Goal: Task Accomplishment & Management: Use online tool/utility

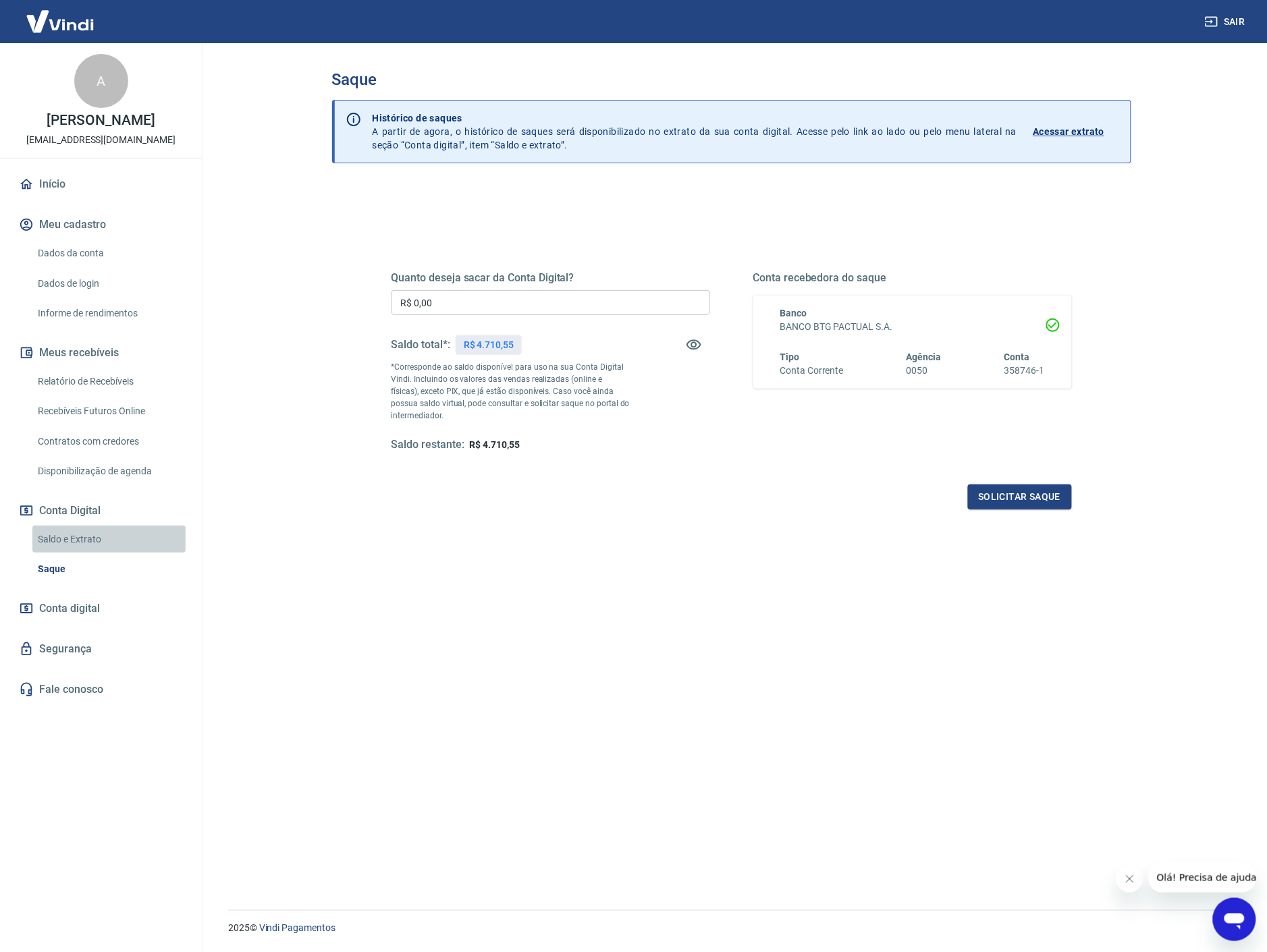
click at [70, 529] on link "Saldo e Extrato" at bounding box center [109, 539] width 153 height 27
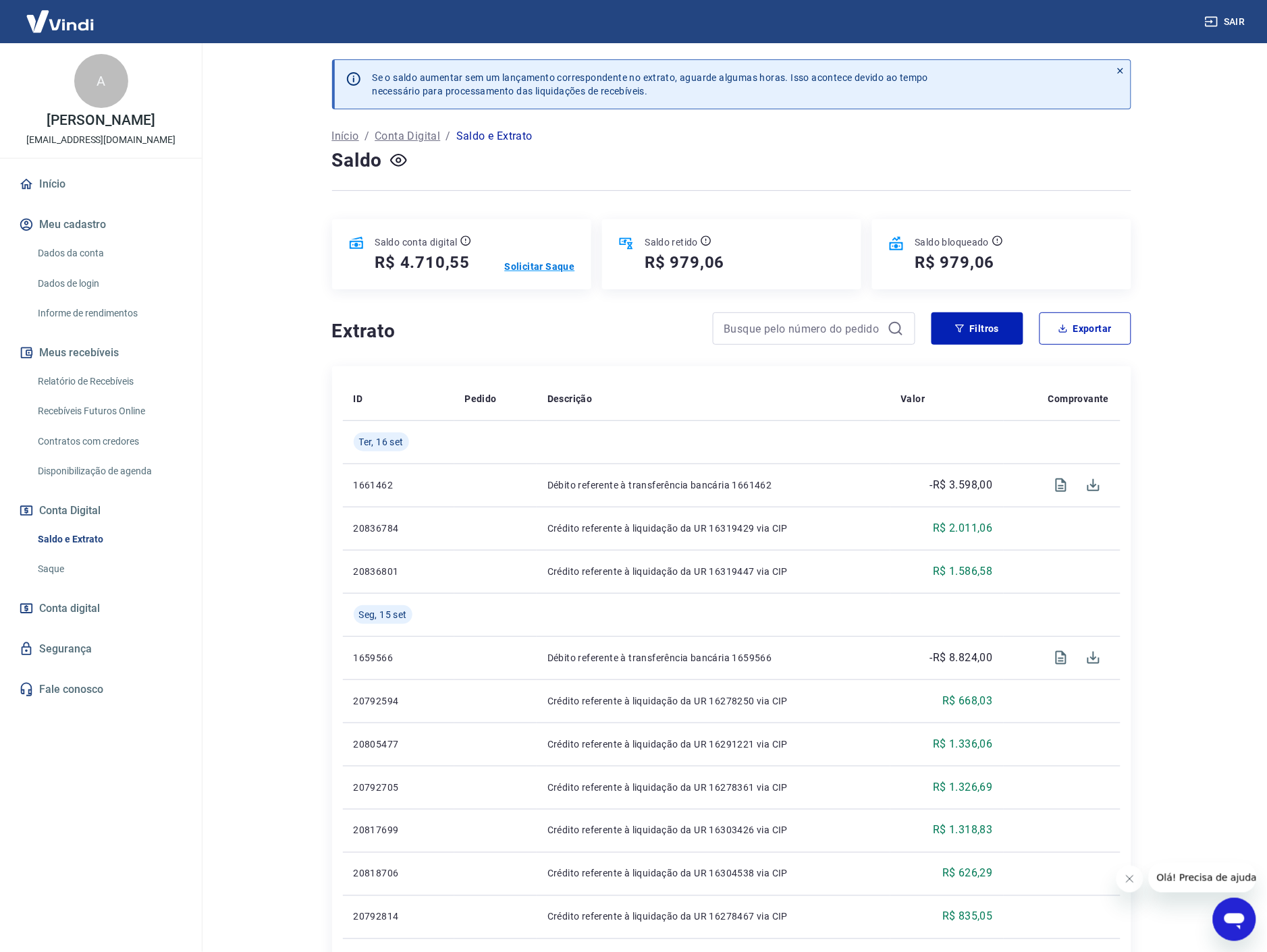
click at [545, 268] on p "Solicitar Saque" at bounding box center [540, 267] width 71 height 14
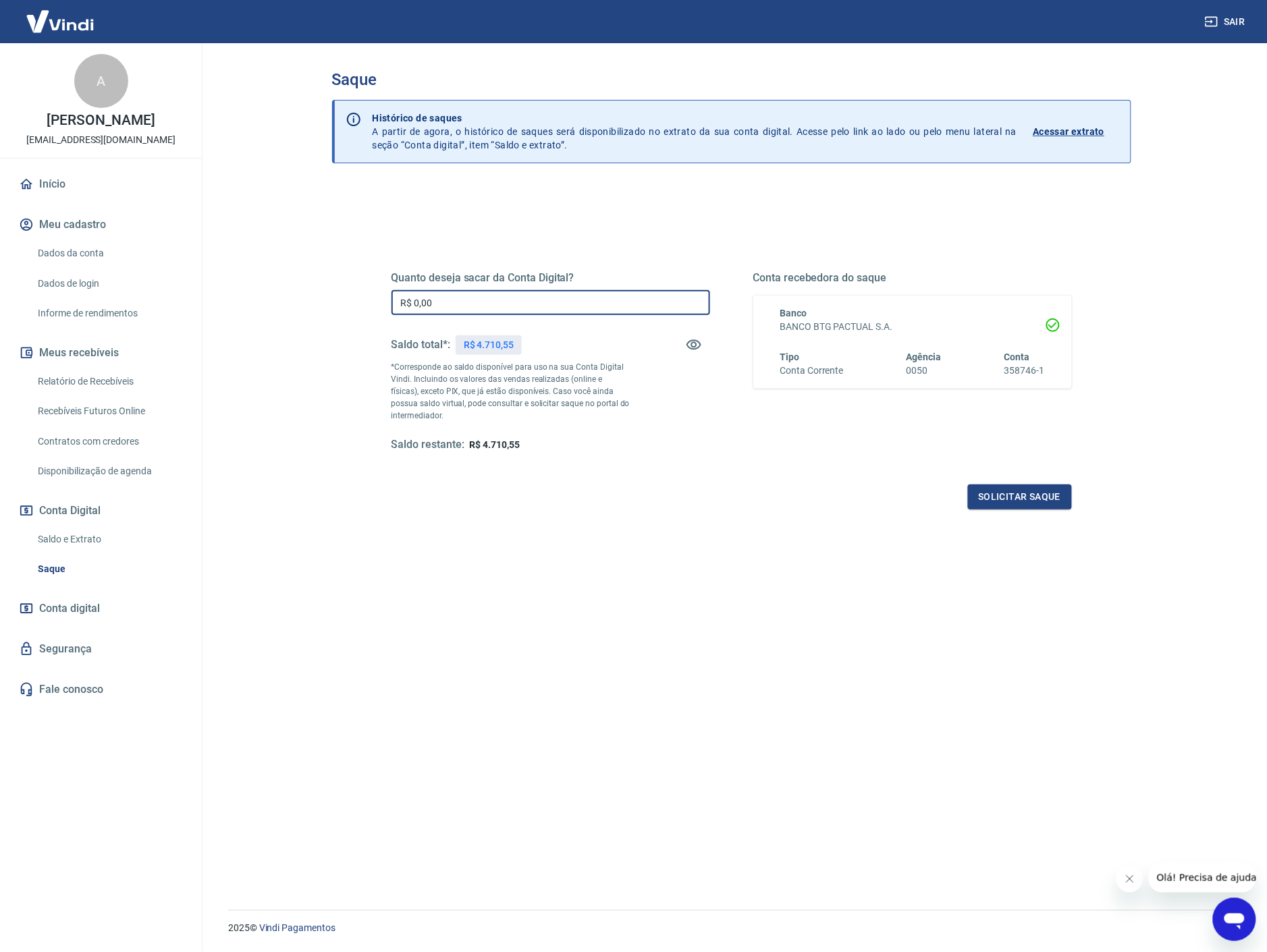
click at [538, 299] on input "R$ 0,00" at bounding box center [550, 302] width 319 height 25
type input "R$ 4.710,00"
click at [999, 499] on button "Solicitar saque" at bounding box center [1020, 496] width 104 height 25
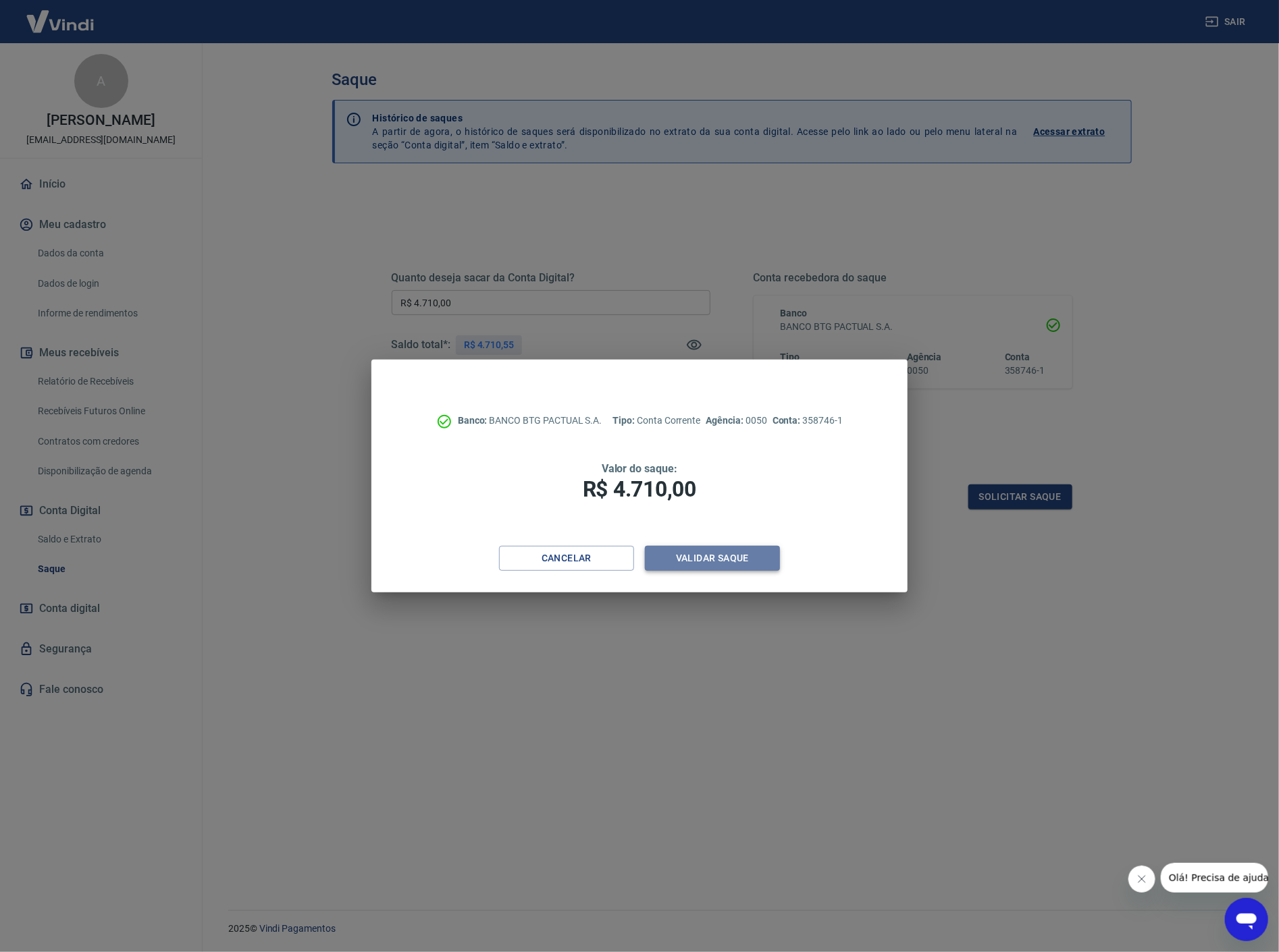
click at [706, 558] on button "Validar saque" at bounding box center [712, 558] width 135 height 25
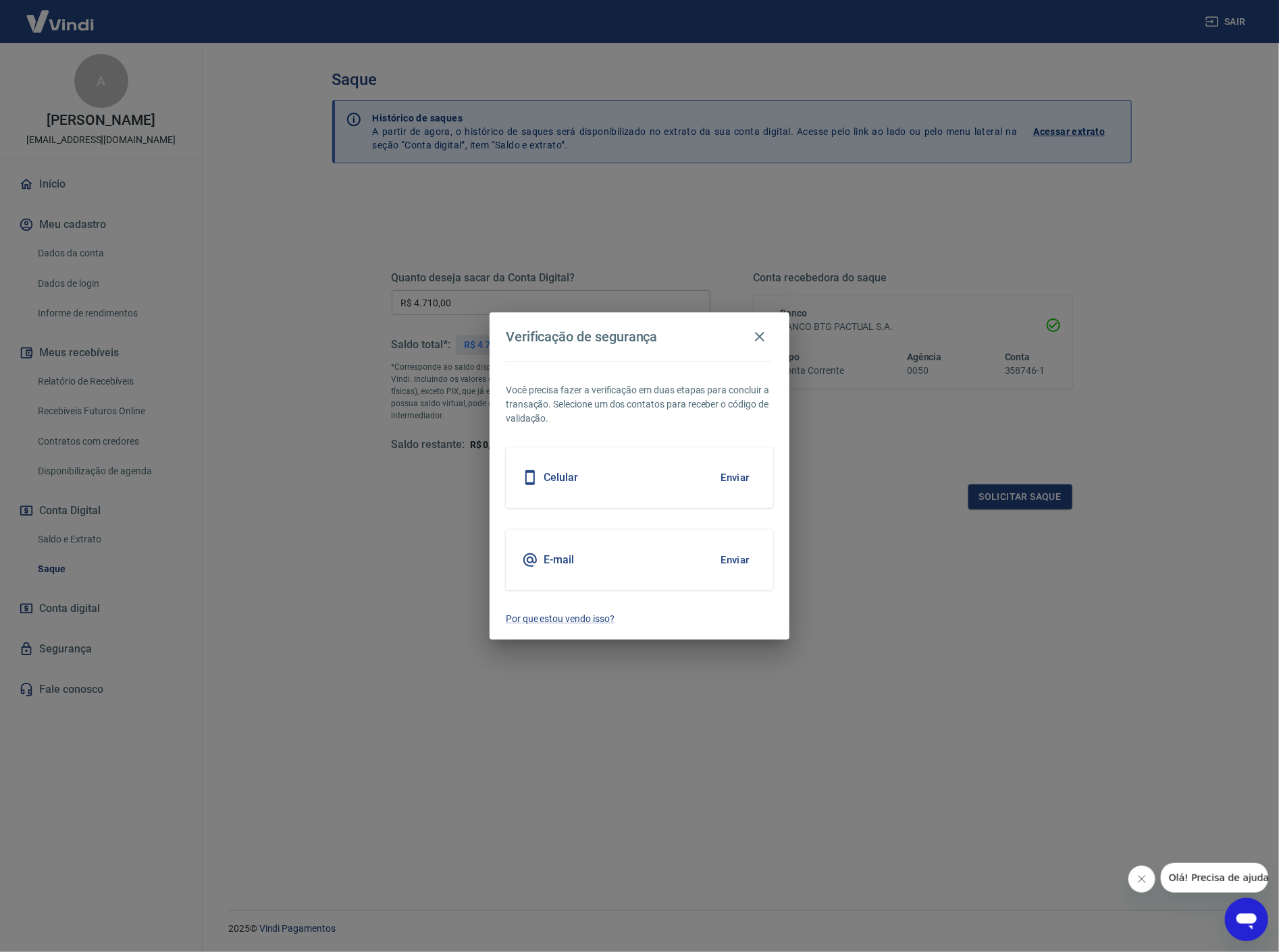
click at [732, 558] on button "Enviar" at bounding box center [735, 560] width 44 height 28
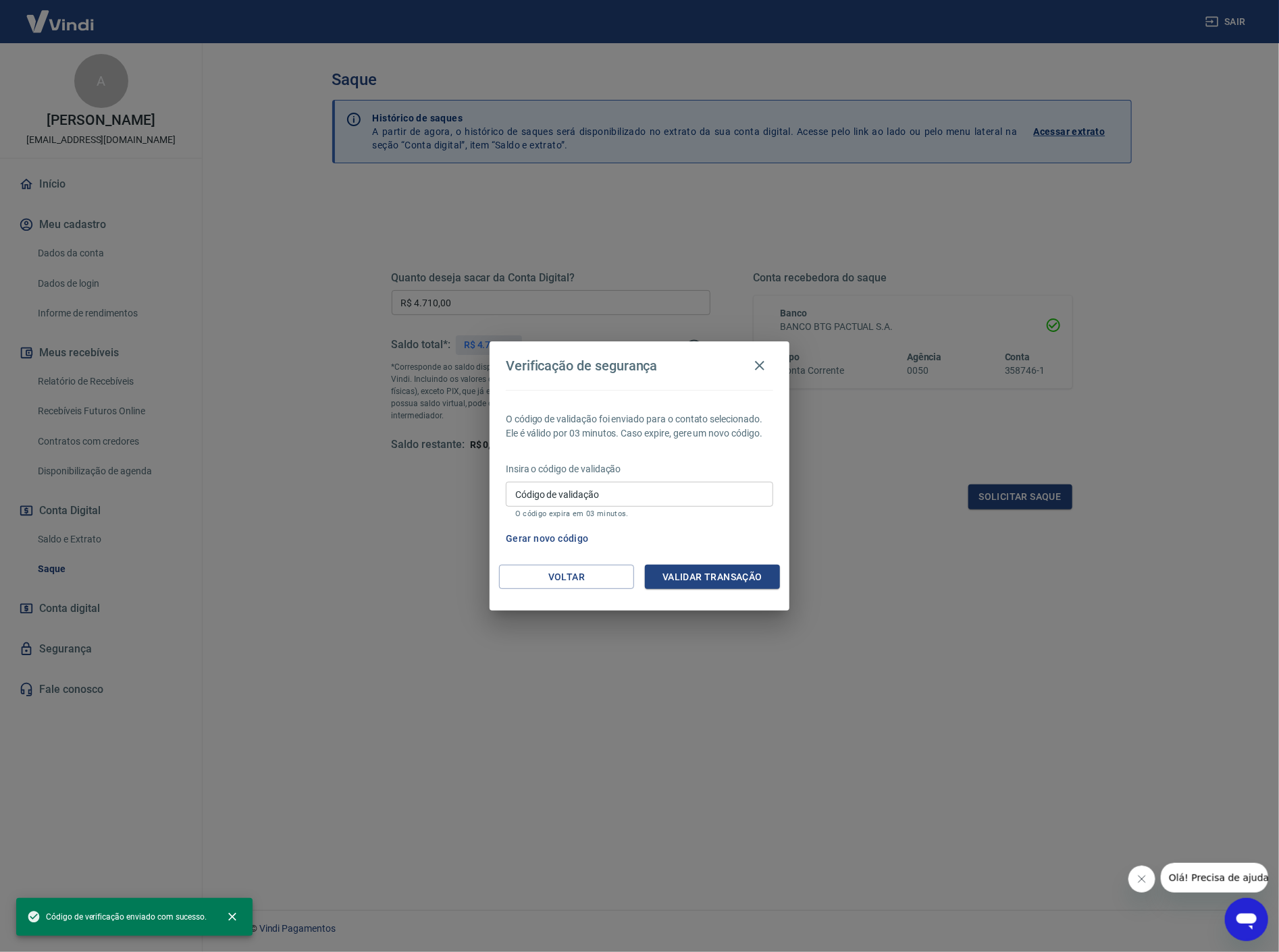
click at [614, 496] on input "Código de validação" at bounding box center [640, 493] width 268 height 25
paste input "411924"
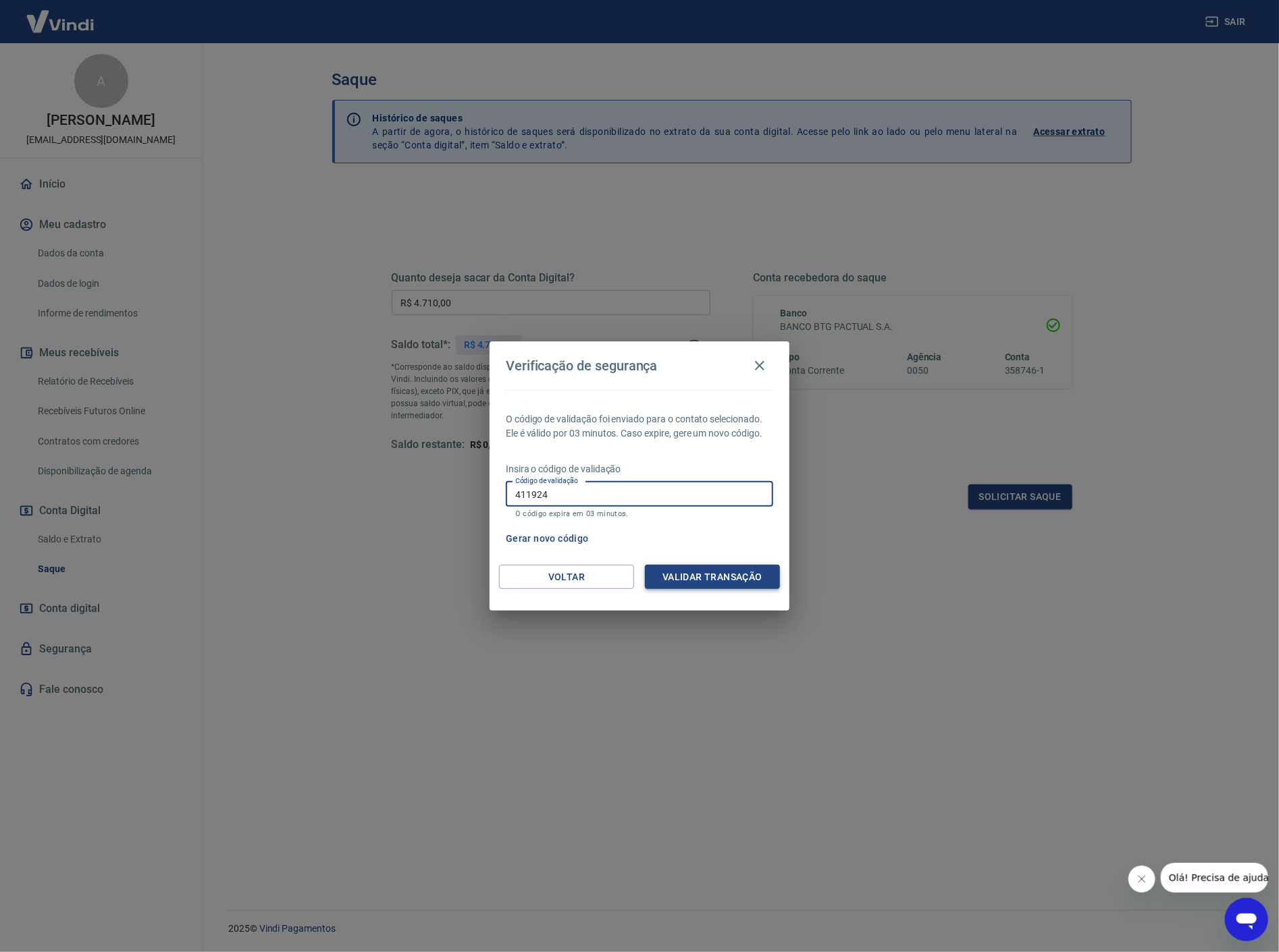
type input "411924"
click at [727, 576] on button "Validar transação" at bounding box center [712, 576] width 135 height 25
